Goal: Navigation & Orientation: Understand site structure

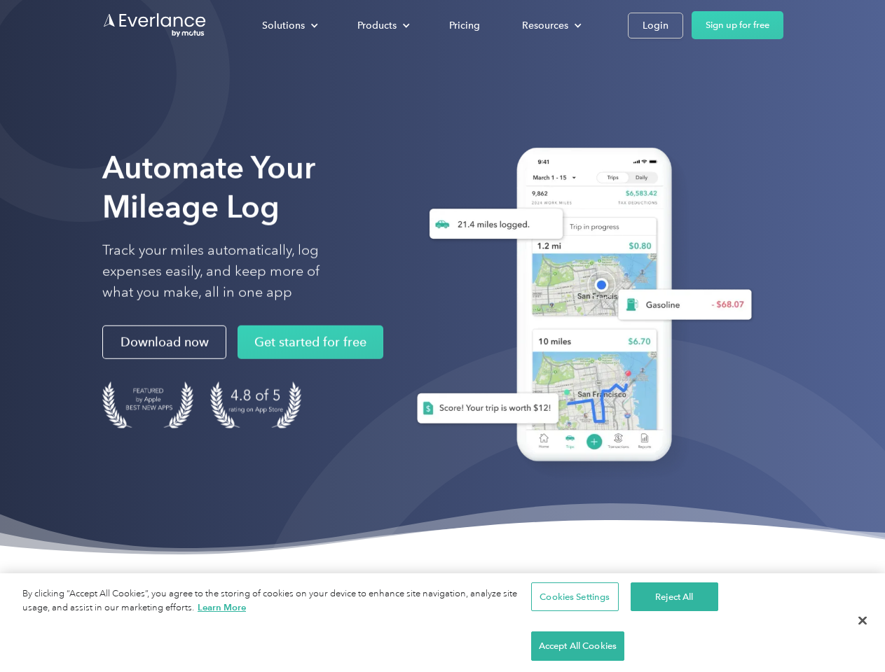
click at [289, 25] on div "Solutions" at bounding box center [283, 26] width 43 height 18
click at [382, 25] on div "Products" at bounding box center [376, 26] width 39 height 18
click at [550, 25] on div "Resources" at bounding box center [545, 26] width 46 height 18
click at [572, 612] on button "Cookies Settings" at bounding box center [575, 597] width 88 height 29
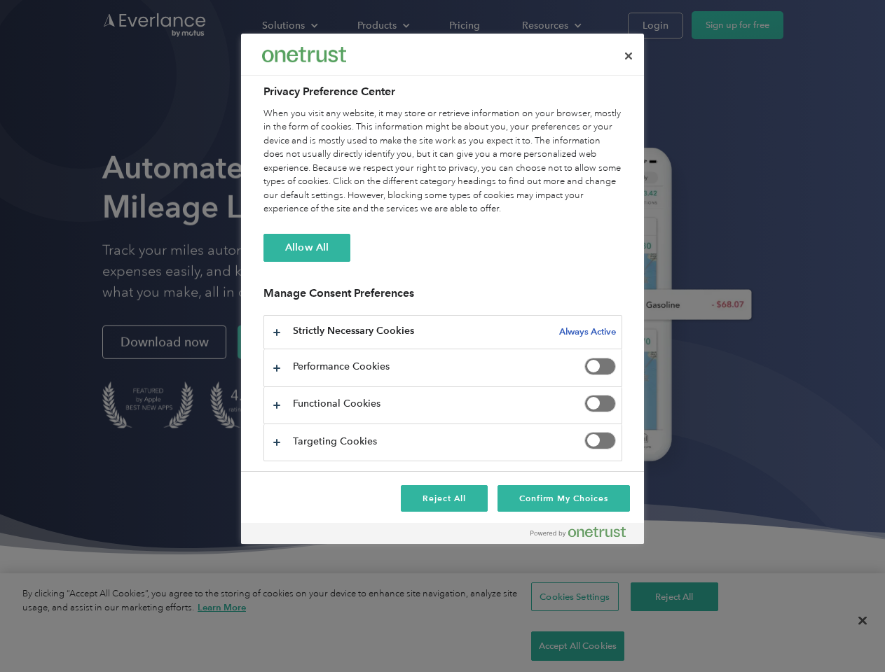
click at [672, 647] on div at bounding box center [442, 336] width 885 height 672
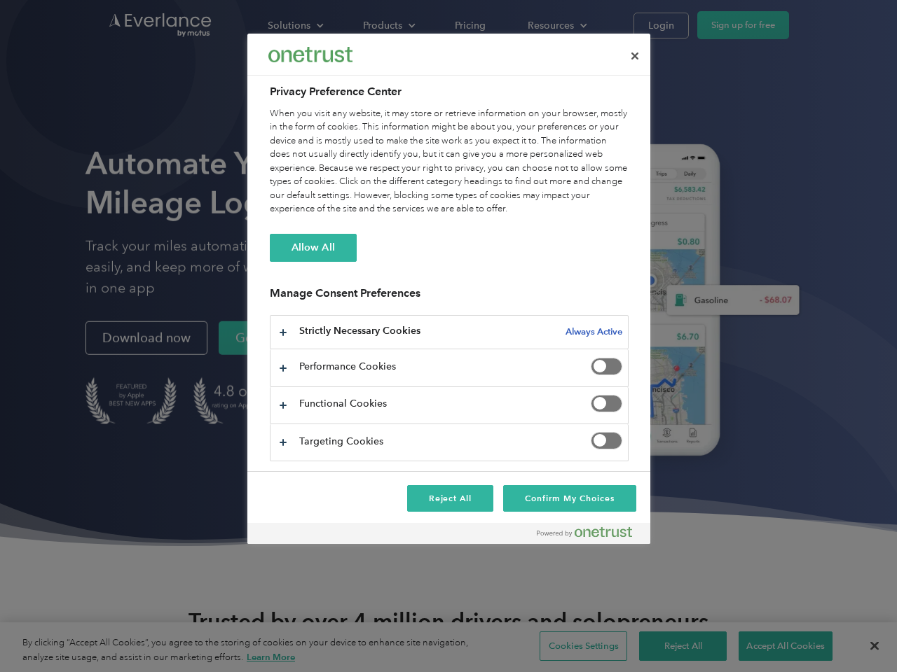
click at [775, 647] on div at bounding box center [448, 336] width 897 height 672
click at [862, 647] on div at bounding box center [448, 336] width 897 height 672
